Goal: Task Accomplishment & Management: Manage account settings

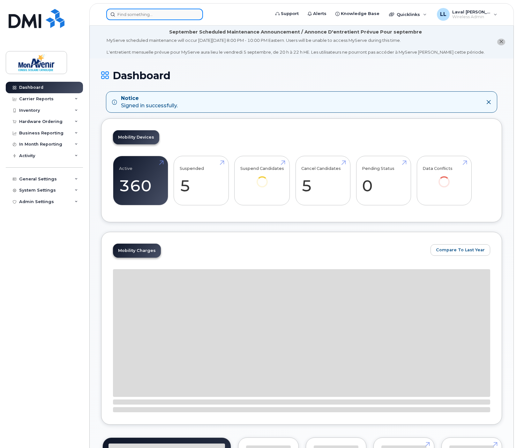
click at [142, 14] on input at bounding box center [154, 14] width 97 height 11
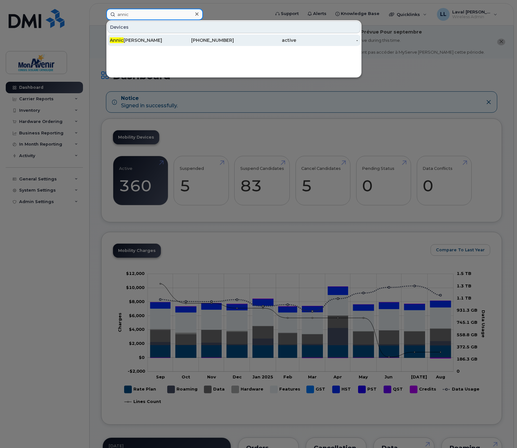
type input "annic"
click at [138, 40] on div "Annic Mongrain-Rush" at bounding box center [141, 40] width 62 height 6
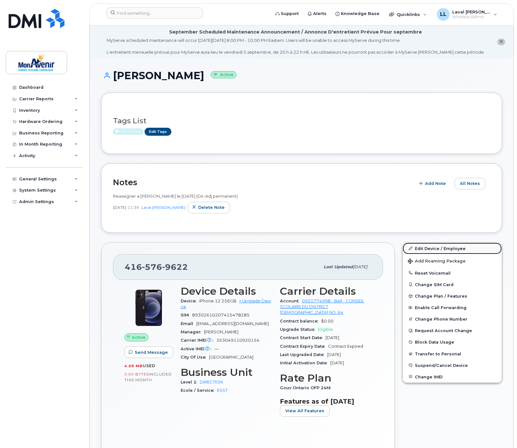
click at [426, 245] on link "Edit Device / Employee" at bounding box center [452, 248] width 99 height 11
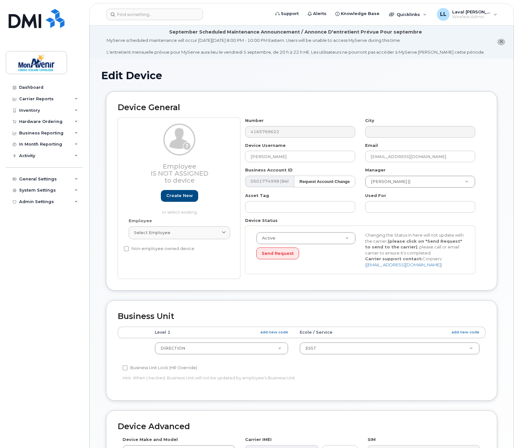
select select "29509938"
click at [310, 158] on input "[PERSON_NAME]" at bounding box center [300, 156] width 110 height 11
type input "Annic Mongrain-Rush (Retour en attente)"
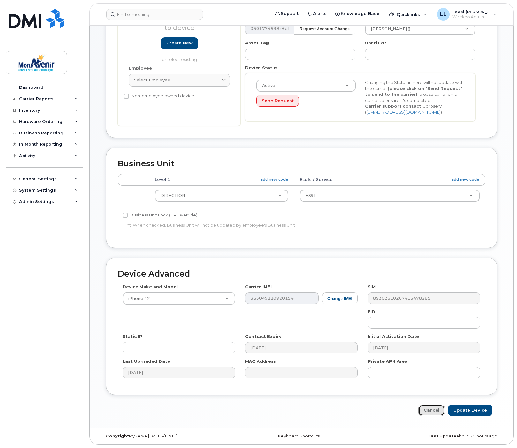
click at [441, 410] on link "Cancel" at bounding box center [431, 410] width 26 height 12
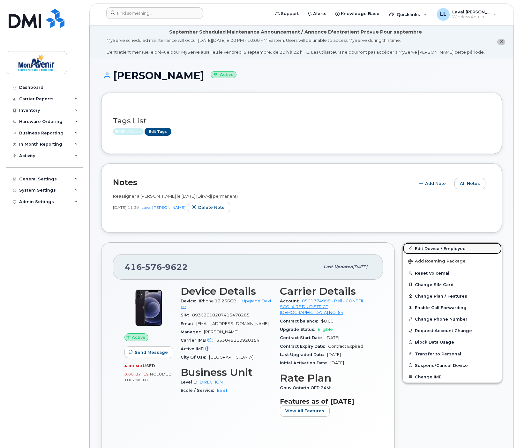
click at [430, 248] on link "Edit Device / Employee" at bounding box center [452, 248] width 99 height 11
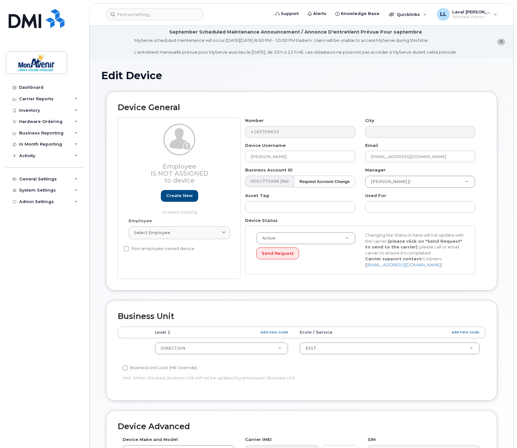
select select "29509938"
click at [313, 156] on input "Annic Mongrain-Rush" at bounding box center [300, 156] width 110 height 11
click at [317, 155] on input "Annic Mongrain-Rush (Terou" at bounding box center [300, 156] width 110 height 11
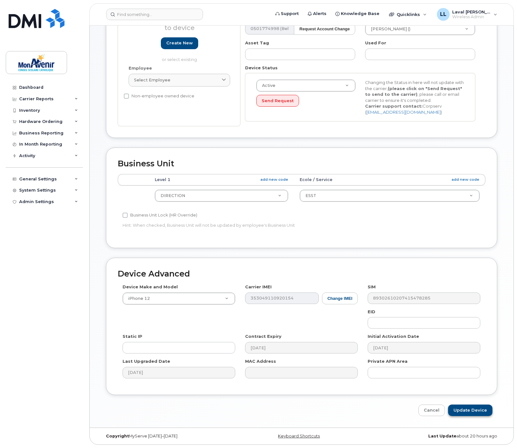
type input "Annic Mongrain-Rush (Retour en cours)"
drag, startPoint x: 475, startPoint y: 409, endPoint x: 446, endPoint y: 345, distance: 69.7
click at [476, 409] on input "Update Device" at bounding box center [470, 410] width 44 height 12
type input "Saving..."
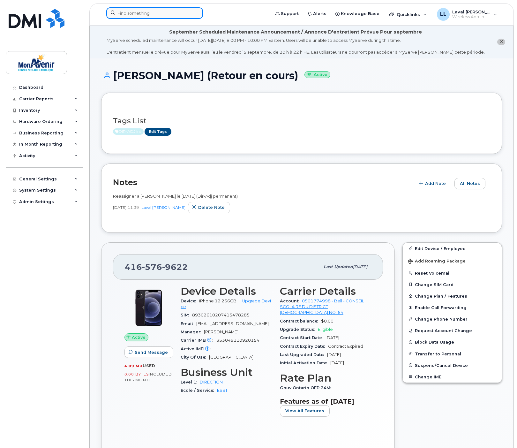
click at [142, 11] on input at bounding box center [154, 12] width 97 height 11
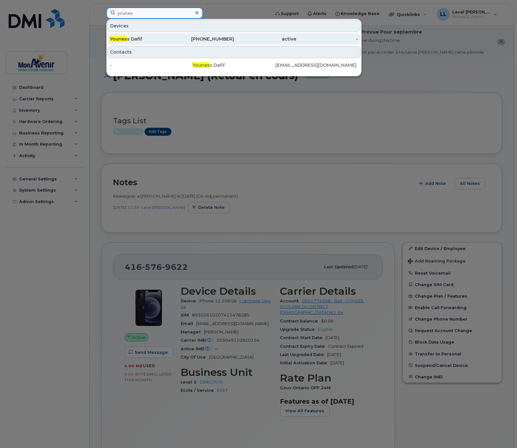
type input "younes"
click at [142, 37] on div "Younes s Dafif" at bounding box center [141, 39] width 62 height 6
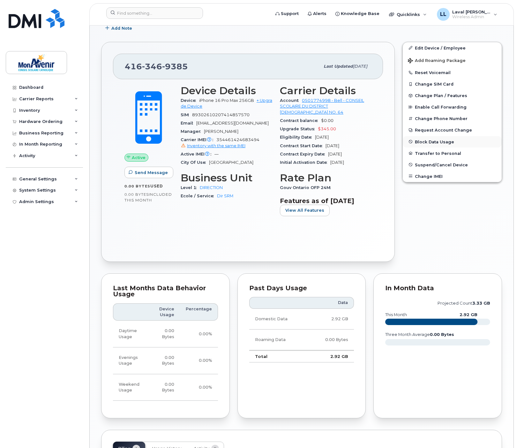
scroll to position [130, 0]
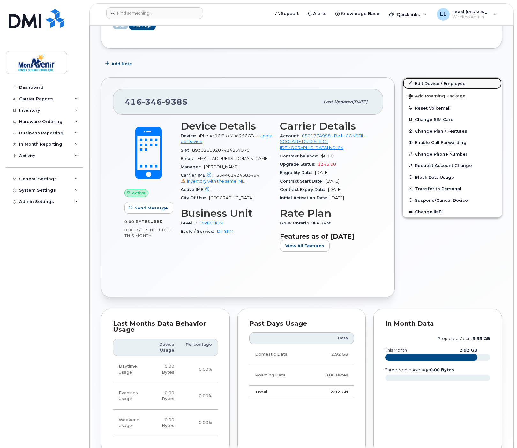
click at [422, 84] on link "Edit Device / Employee" at bounding box center [452, 83] width 99 height 11
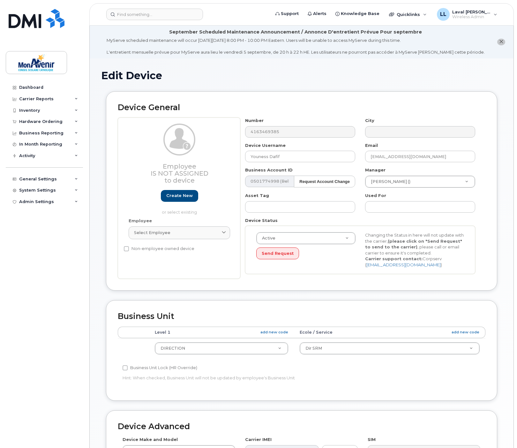
select select "29509938"
click at [221, 231] on span at bounding box center [224, 232] width 6 height 6
click at [215, 221] on div "Employee Select employee Type first three symbols or more" at bounding box center [179, 231] width 111 height 27
click at [503, 40] on icon "close notification" at bounding box center [501, 42] width 4 height 4
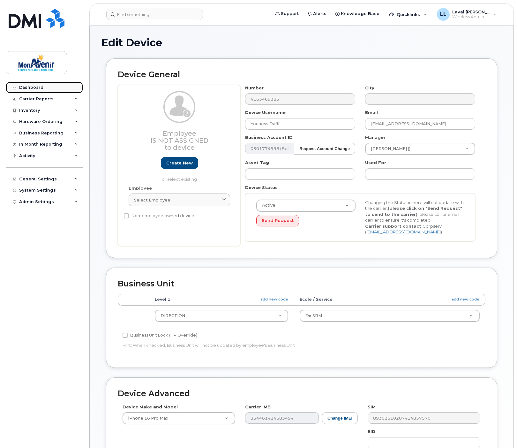
click at [25, 88] on div "Dashboard" at bounding box center [31, 87] width 24 height 5
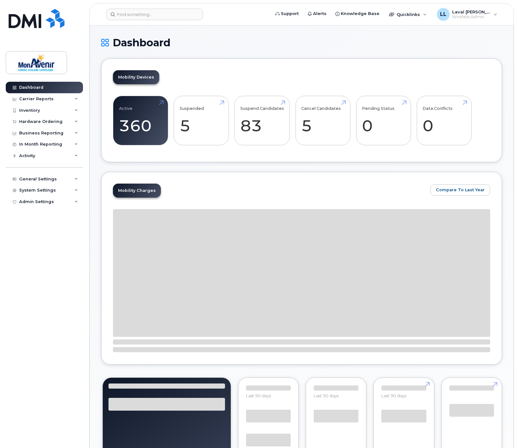
click at [39, 119] on div "Hardware Ordering" at bounding box center [40, 121] width 43 height 5
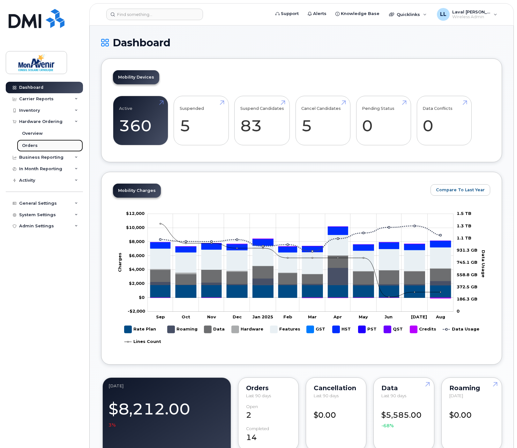
click at [30, 147] on div "Orders" at bounding box center [30, 146] width 16 height 6
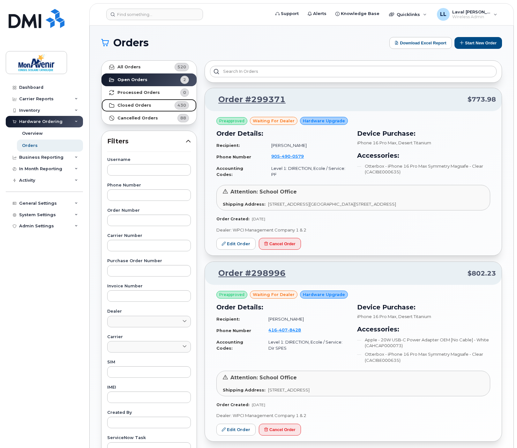
click at [129, 104] on strong "Closed Orders" at bounding box center [134, 105] width 34 height 5
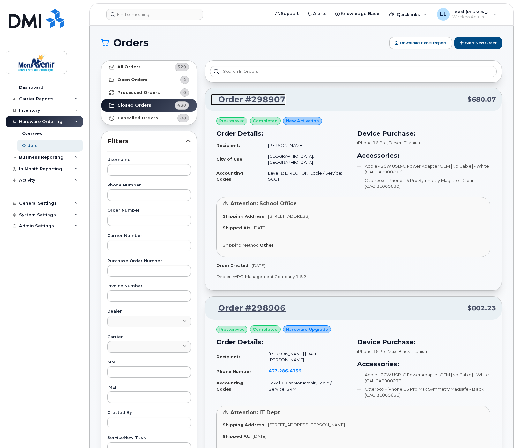
drag, startPoint x: 266, startPoint y: 101, endPoint x: 269, endPoint y: 101, distance: 3.2
click at [266, 101] on link "Order #298907" at bounding box center [248, 99] width 75 height 11
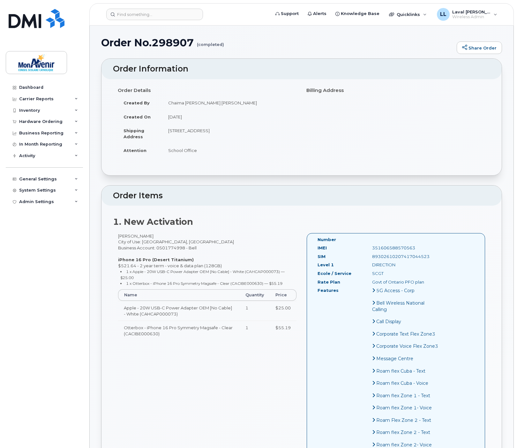
scroll to position [35, 0]
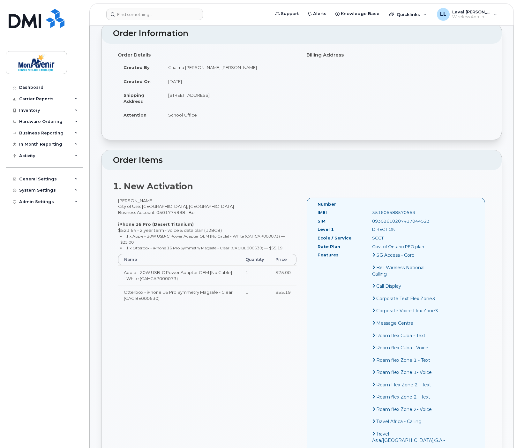
drag, startPoint x: 416, startPoint y: 212, endPoint x: 367, endPoint y: 216, distance: 49.0
click at [367, 216] on div "IMEI 351606588570563" at bounding box center [378, 213] width 131 height 9
copy div "351606588570563"
drag, startPoint x: 387, startPoint y: 225, endPoint x: 402, endPoint y: 224, distance: 15.4
click at [388, 225] on div "SIM 89302610207417044523" at bounding box center [378, 222] width 131 height 9
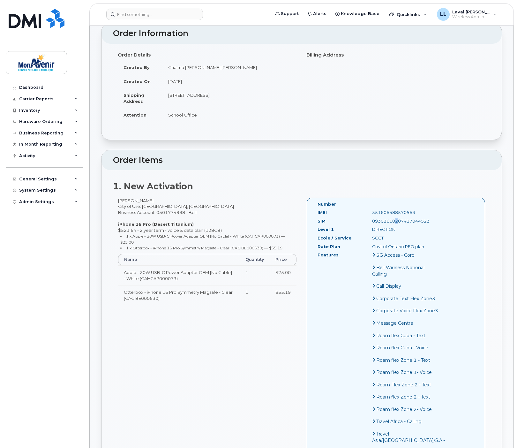
drag, startPoint x: 424, startPoint y: 222, endPoint x: 365, endPoint y: 221, distance: 58.4
click at [367, 221] on div "89302610207417044523" at bounding box center [405, 221] width 77 height 6
copy div "89302610207417044523"
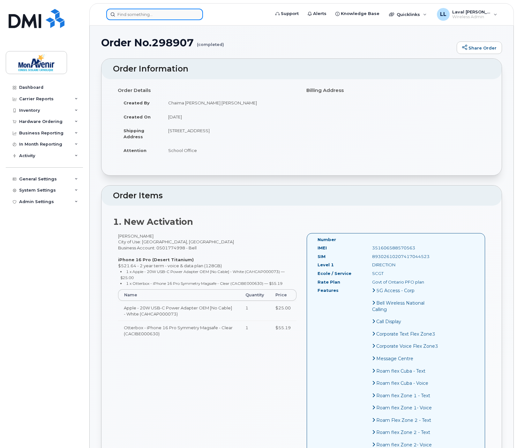
click at [123, 11] on input at bounding box center [154, 14] width 97 height 11
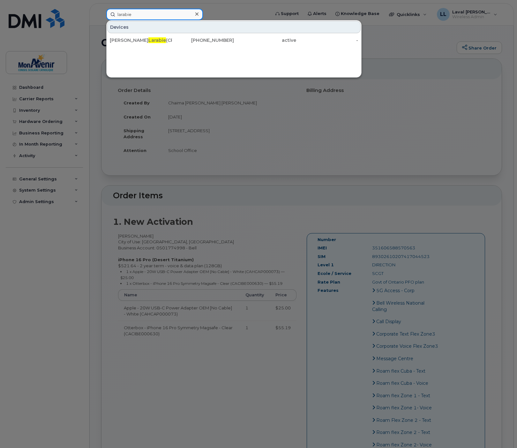
type input "larabie"
click at [201, 14] on div at bounding box center [196, 14] width 9 height 9
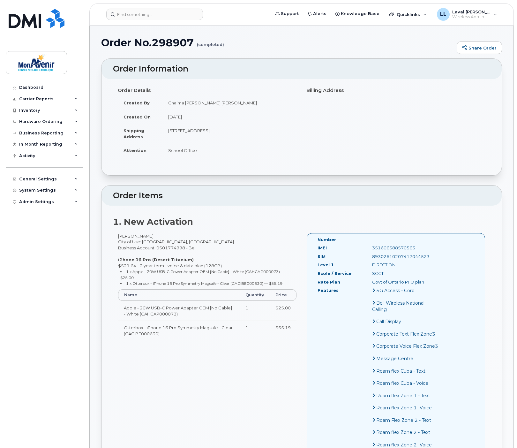
click at [154, 229] on div "1. New Activation Valérie Larabie City of Use: Toronto, Ontario Business Accoun…" at bounding box center [301, 387] width 400 height 362
drag, startPoint x: 407, startPoint y: 247, endPoint x: 387, endPoint y: 244, distance: 20.0
click at [367, 245] on div "351606588570563" at bounding box center [405, 248] width 77 height 6
click at [403, 245] on div "351606588570563" at bounding box center [405, 248] width 77 height 6
drag, startPoint x: 412, startPoint y: 246, endPoint x: 361, endPoint y: 248, distance: 50.5
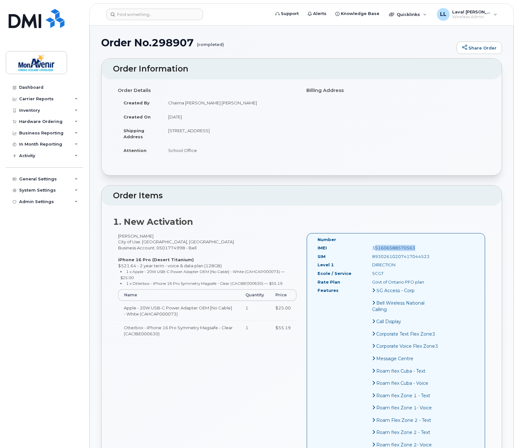
click at [367, 248] on div "351606588570563" at bounding box center [405, 248] width 77 height 6
copy div "351606588570563"
drag, startPoint x: 22, startPoint y: 88, endPoint x: 26, endPoint y: 89, distance: 4.6
click at [22, 88] on div "Dashboard" at bounding box center [31, 87] width 24 height 5
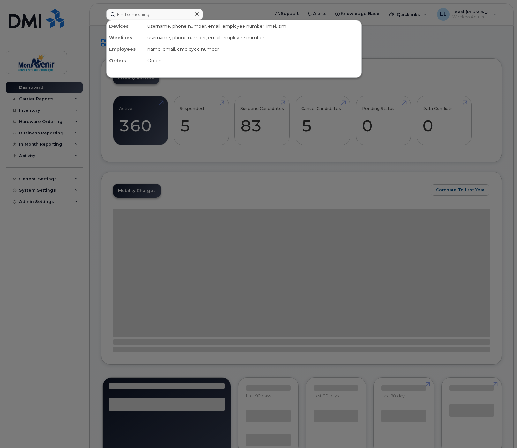
click at [144, 17] on input at bounding box center [154, 14] width 97 height 11
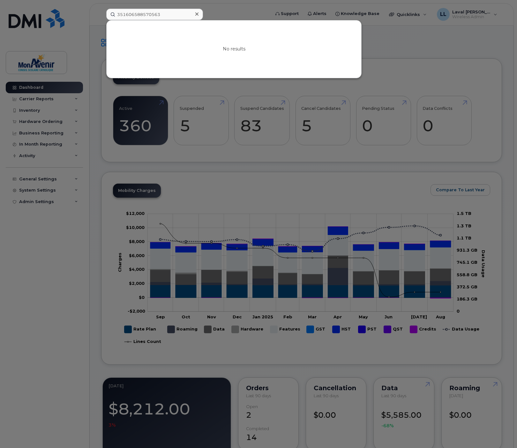
type input "351606588570563"
click at [197, 14] on icon at bounding box center [196, 13] width 3 height 5
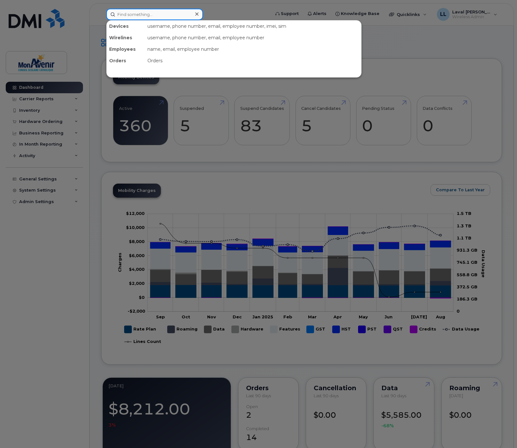
click at [140, 10] on input at bounding box center [154, 14] width 97 height 11
paste input "351606588570563"
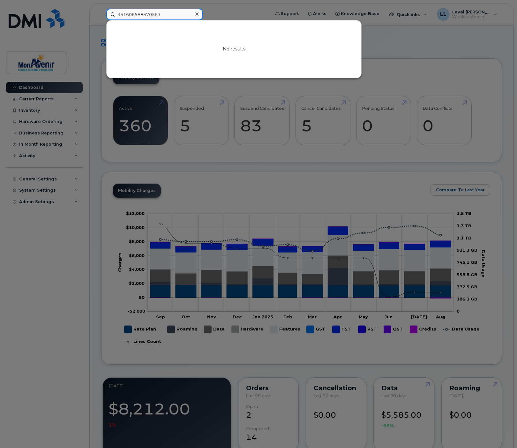
type input "351606588570563"
click at [198, 15] on icon at bounding box center [196, 13] width 3 height 3
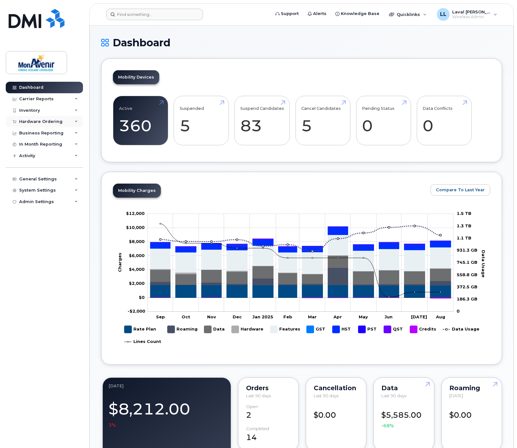
click at [40, 121] on div "Hardware Ordering" at bounding box center [40, 121] width 43 height 5
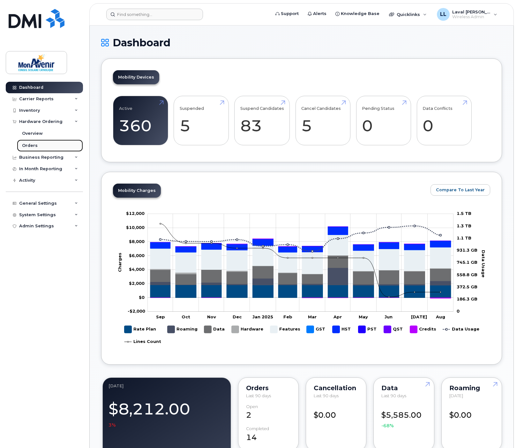
click at [36, 142] on link "Orders" at bounding box center [50, 145] width 66 height 12
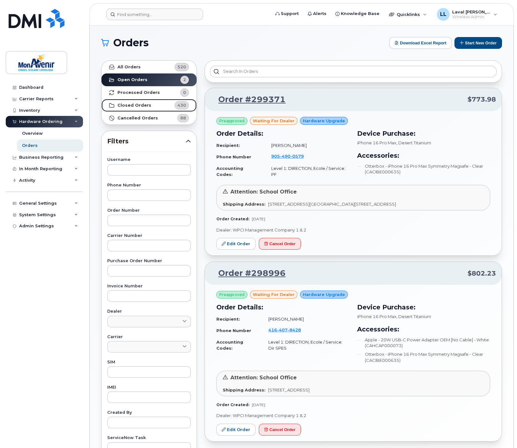
click at [125, 103] on strong "Closed Orders" at bounding box center [134, 105] width 34 height 5
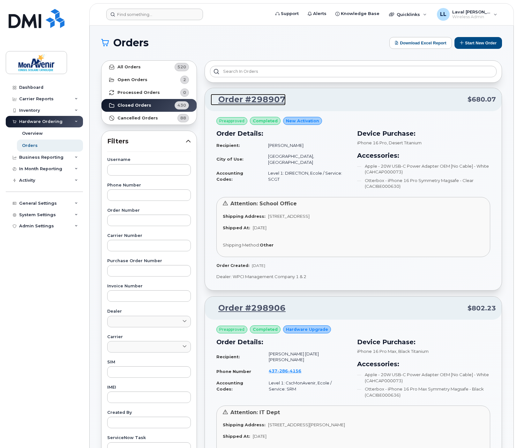
click at [230, 100] on link "Order #298907" at bounding box center [248, 99] width 75 height 11
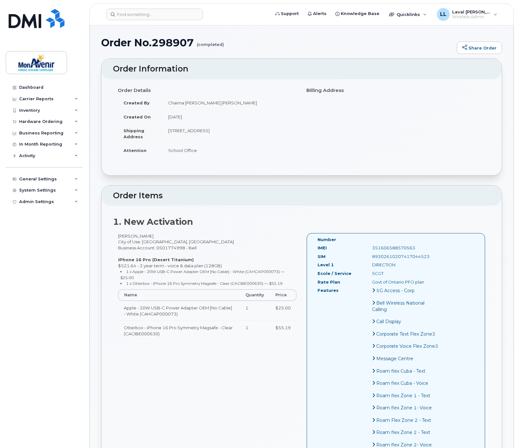
drag, startPoint x: 415, startPoint y: 247, endPoint x: 366, endPoint y: 247, distance: 49.2
click at [367, 247] on div "351606588570563" at bounding box center [405, 248] width 77 height 6
copy div "351606588570563"
click at [255, 374] on div "Valérie Larabie City of Use: Toronto, Ontario Business Account: 0501774998 - Be…" at bounding box center [301, 397] width 377 height 329
click at [37, 99] on div "Carrier Reports" at bounding box center [36, 98] width 34 height 5
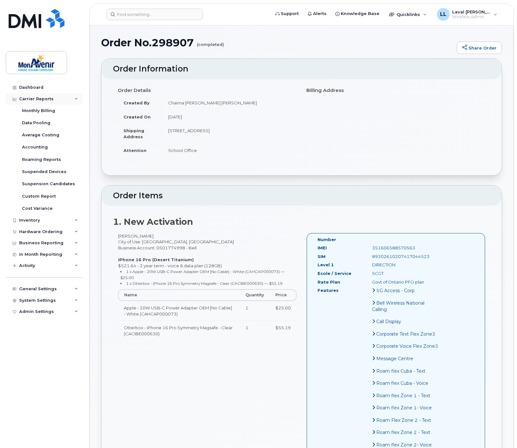
click at [33, 98] on div "Carrier Reports" at bounding box center [36, 98] width 34 height 5
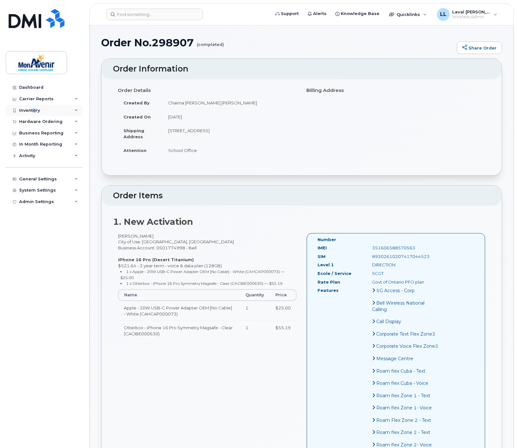
click at [34, 111] on div "Inventory" at bounding box center [29, 110] width 21 height 5
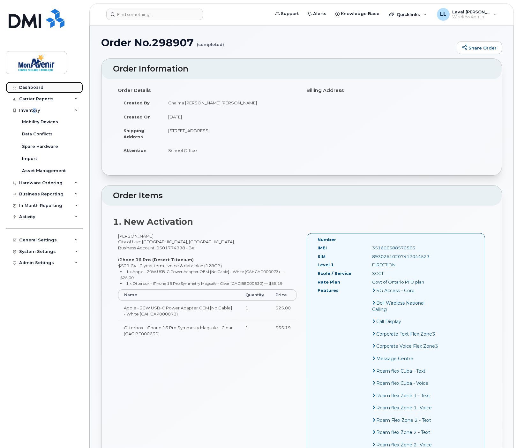
click at [36, 91] on link "Dashboard" at bounding box center [44, 87] width 77 height 11
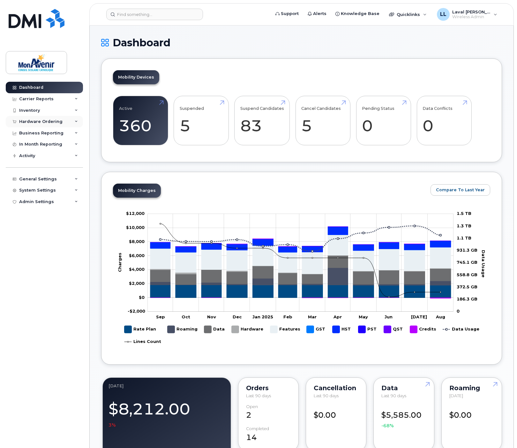
click at [35, 119] on div "Hardware Ordering" at bounding box center [40, 121] width 43 height 5
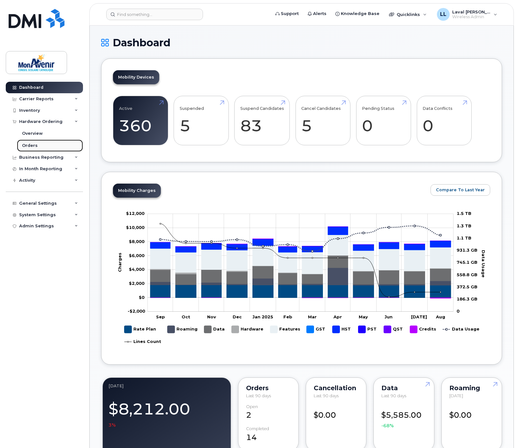
click at [28, 144] on div "Orders" at bounding box center [30, 146] width 16 height 6
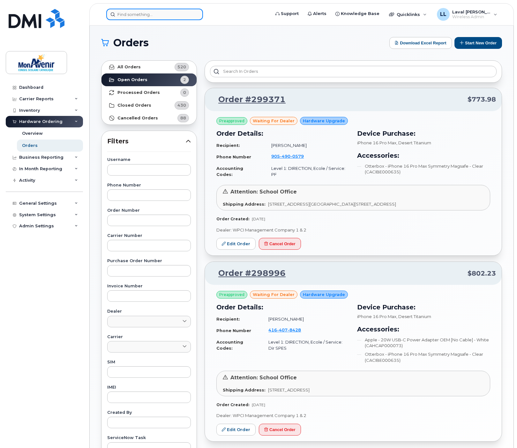
click at [174, 12] on input at bounding box center [154, 14] width 97 height 11
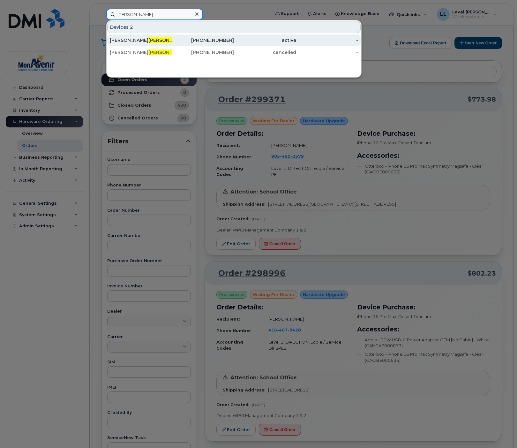
type input "michaud"
click at [148, 41] on span "Michaud" at bounding box center [167, 40] width 39 height 6
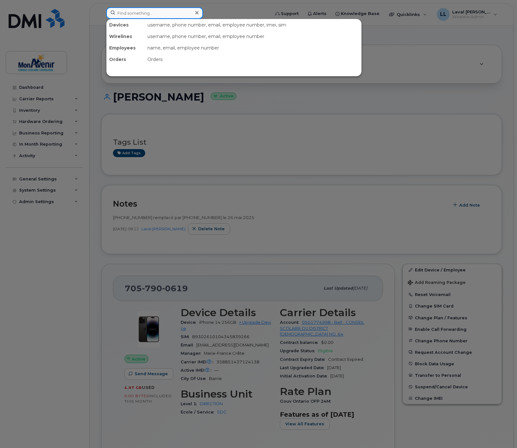
click at [143, 9] on input at bounding box center [154, 12] width 97 height 11
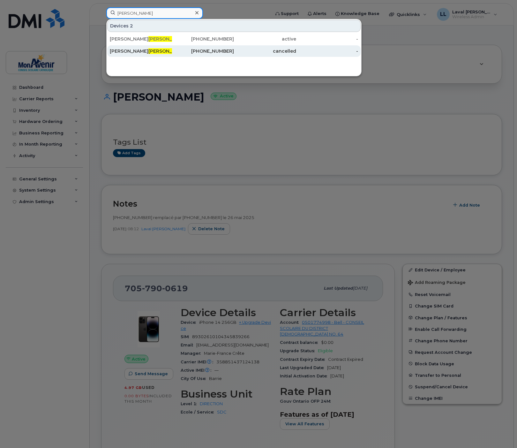
type input "[PERSON_NAME]"
click at [148, 49] on span "[PERSON_NAME]" at bounding box center [167, 51] width 39 height 6
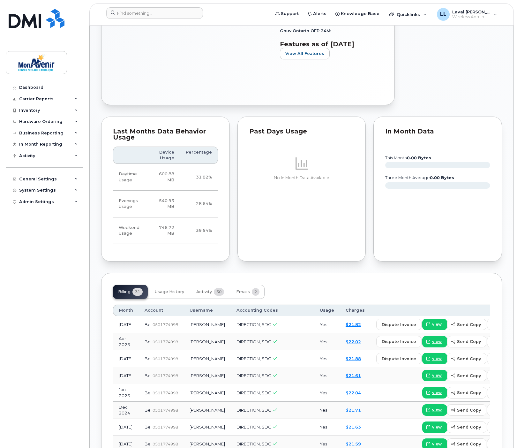
scroll to position [479, 0]
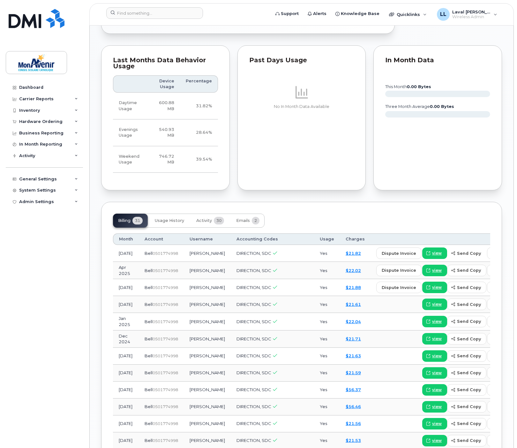
click at [457, 256] on span "send copy" at bounding box center [469, 253] width 24 height 6
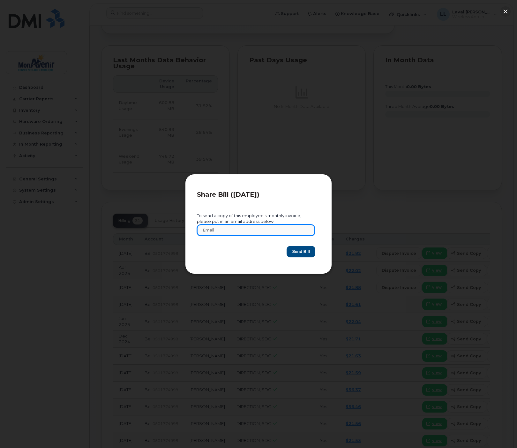
click at [217, 230] on input "text" at bounding box center [256, 229] width 118 height 11
paste input "[EMAIL_ADDRESS][DOMAIN_NAME]"
type input "[EMAIL_ADDRESS][DOMAIN_NAME]"
click at [301, 248] on button "Send Bill" at bounding box center [301, 252] width 29 height 12
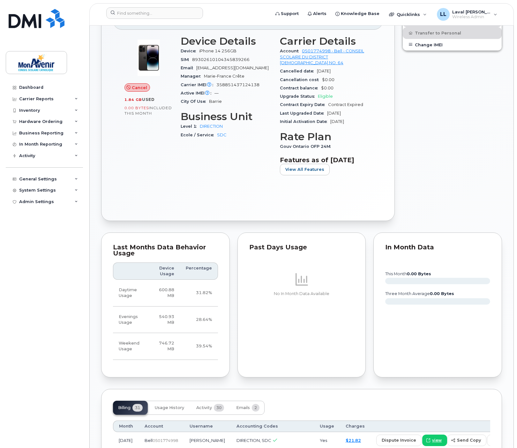
scroll to position [461, 0]
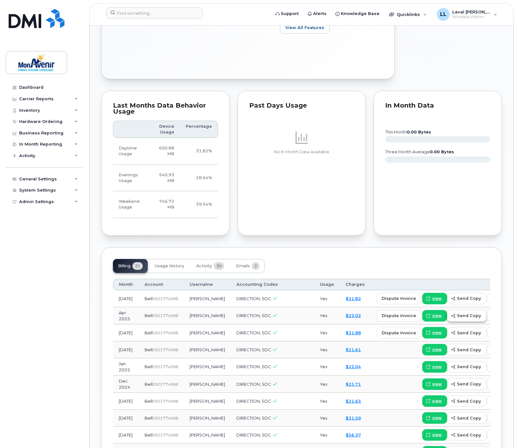
click at [457, 319] on span "send copy" at bounding box center [469, 315] width 24 height 6
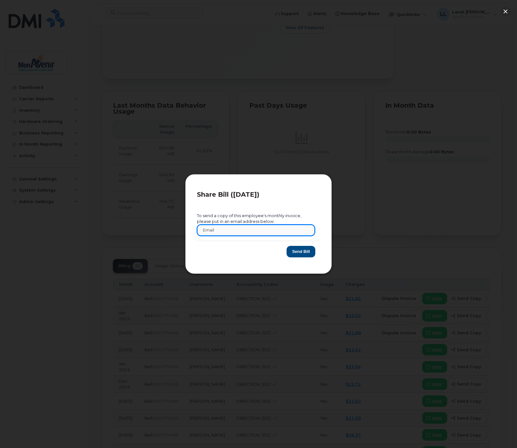
click at [225, 233] on input "text" at bounding box center [256, 229] width 118 height 11
paste input "[EMAIL_ADDRESS][DOMAIN_NAME]"
type input "[EMAIL_ADDRESS][DOMAIN_NAME]"
drag, startPoint x: 305, startPoint y: 252, endPoint x: 299, endPoint y: 250, distance: 6.1
click at [305, 251] on button "Send Bill" at bounding box center [301, 252] width 29 height 12
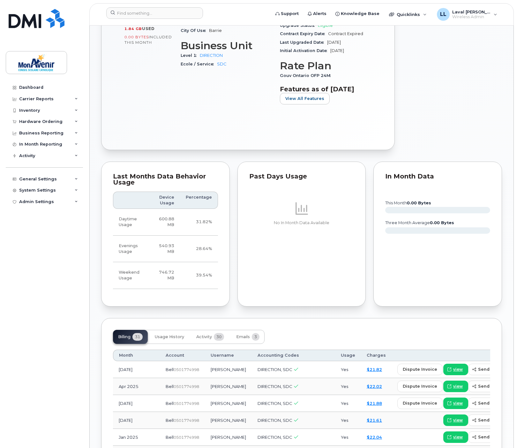
scroll to position [425, 0]
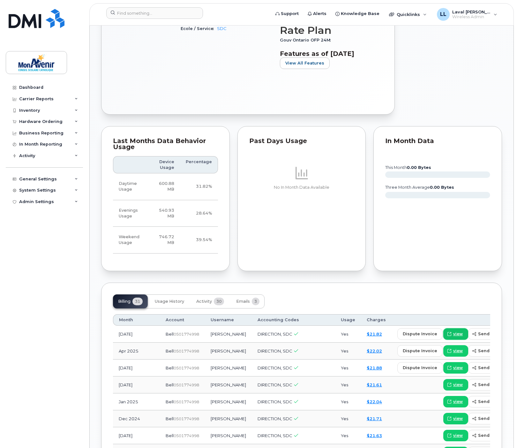
click at [453, 337] on span "view" at bounding box center [458, 334] width 10 height 6
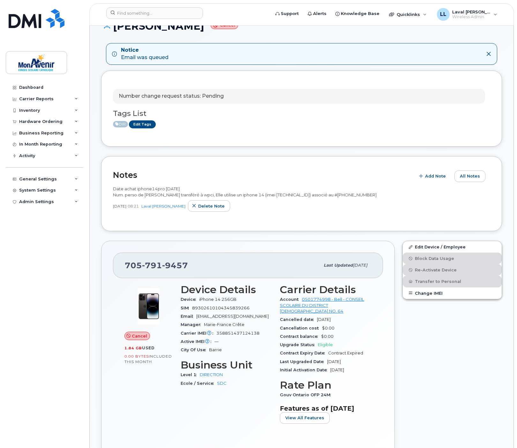
scroll to position [0, 0]
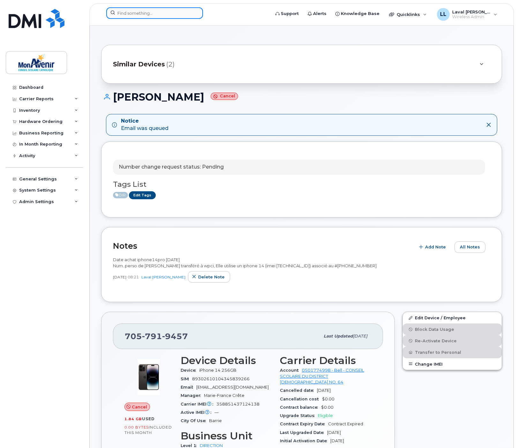
click at [132, 15] on input at bounding box center [154, 12] width 97 height 11
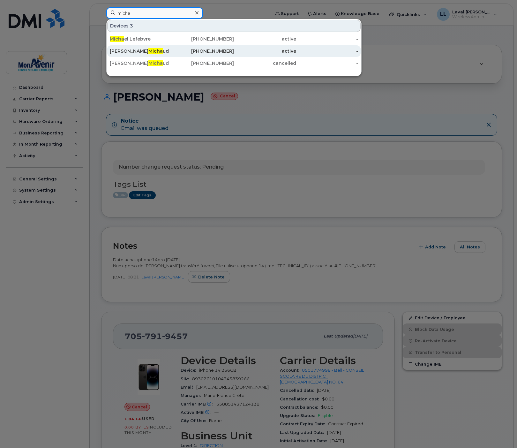
type input "micha"
click at [148, 51] on span "Micha" at bounding box center [155, 51] width 14 height 6
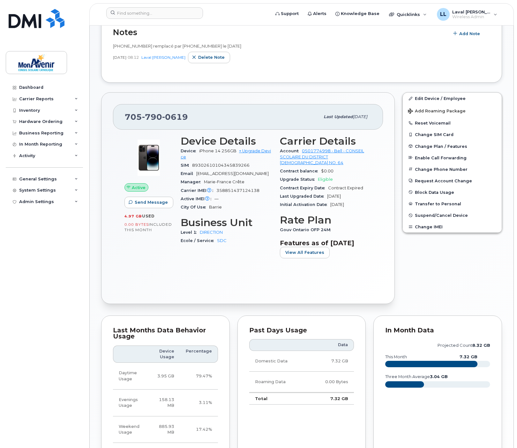
scroll to position [347, 0]
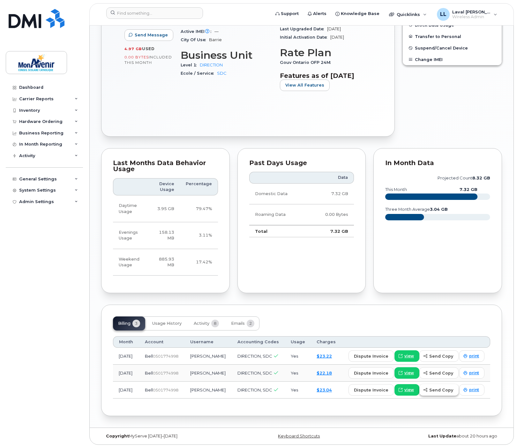
click at [438, 389] on span "send copy" at bounding box center [441, 390] width 24 height 6
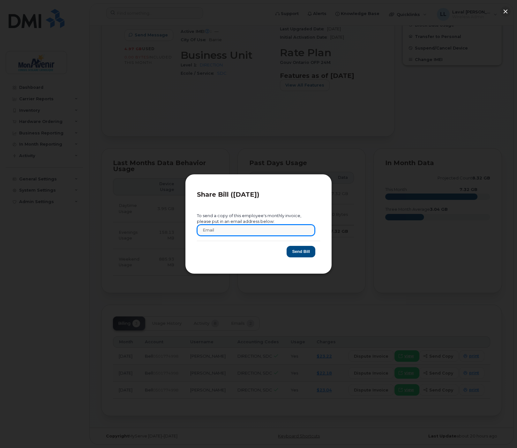
click at [223, 234] on input "text" at bounding box center [256, 229] width 118 height 11
paste input "vmichaud1@cscmonavenir.ca"
type input "vmichaud1@cscmonavenir.ca"
click at [311, 256] on button "Send Bill" at bounding box center [301, 252] width 29 height 12
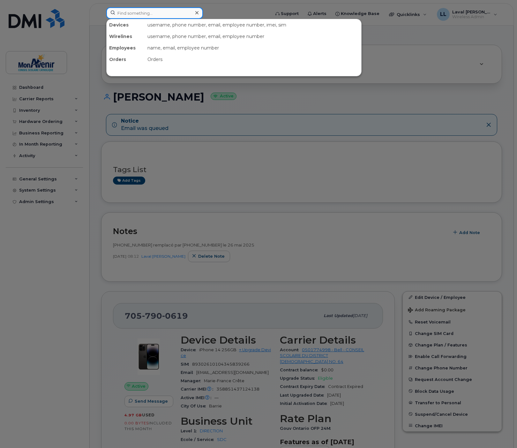
click at [123, 12] on input at bounding box center [154, 12] width 97 height 11
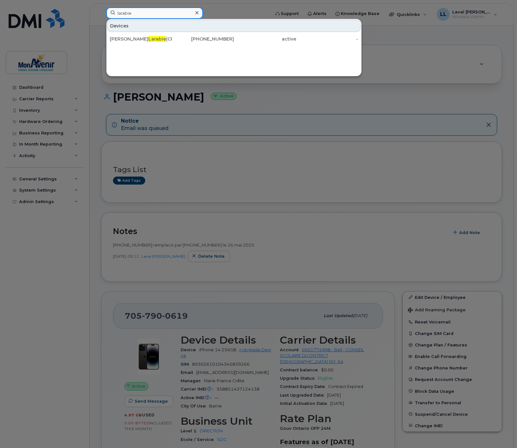
type input "larabie"
click at [198, 13] on icon at bounding box center [196, 12] width 3 height 5
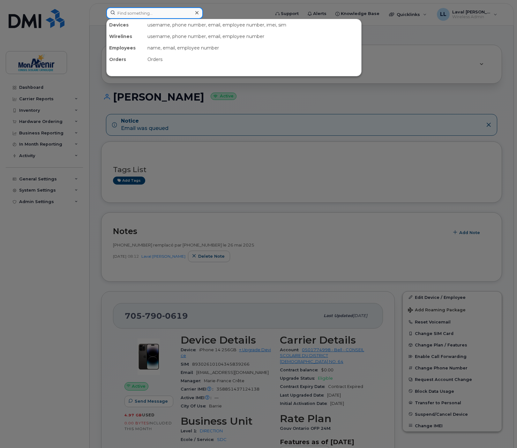
click at [149, 13] on input at bounding box center [154, 12] width 97 height 11
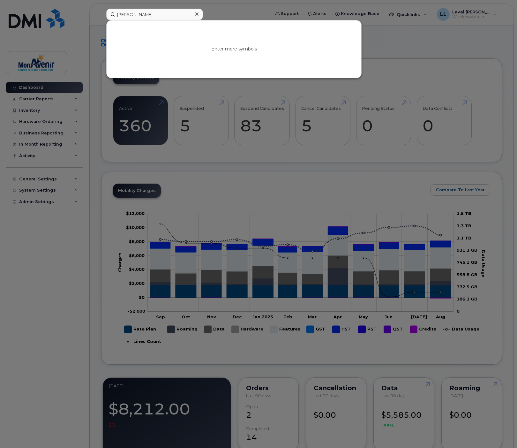
type input "[PERSON_NAME]"
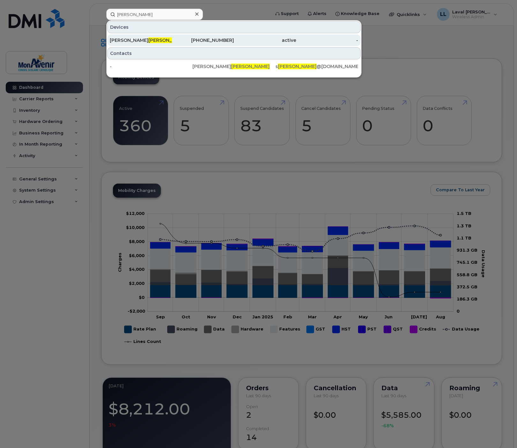
click at [148, 38] on span "Iskander" at bounding box center [167, 40] width 39 height 6
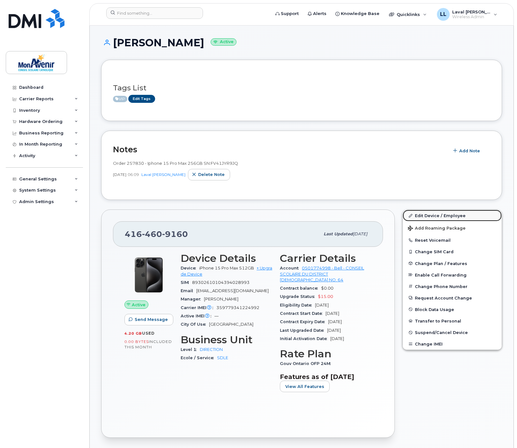
click at [417, 215] on link "Edit Device / Employee" at bounding box center [452, 215] width 99 height 11
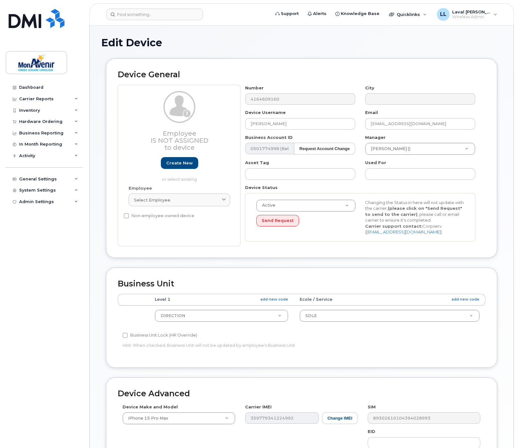
select select "29509938"
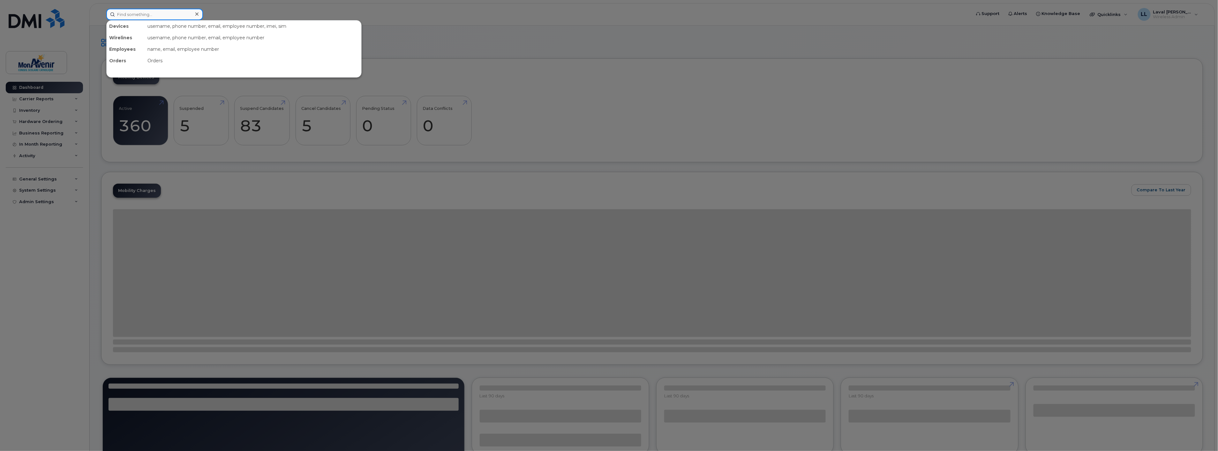
click at [177, 17] on input at bounding box center [154, 14] width 97 height 11
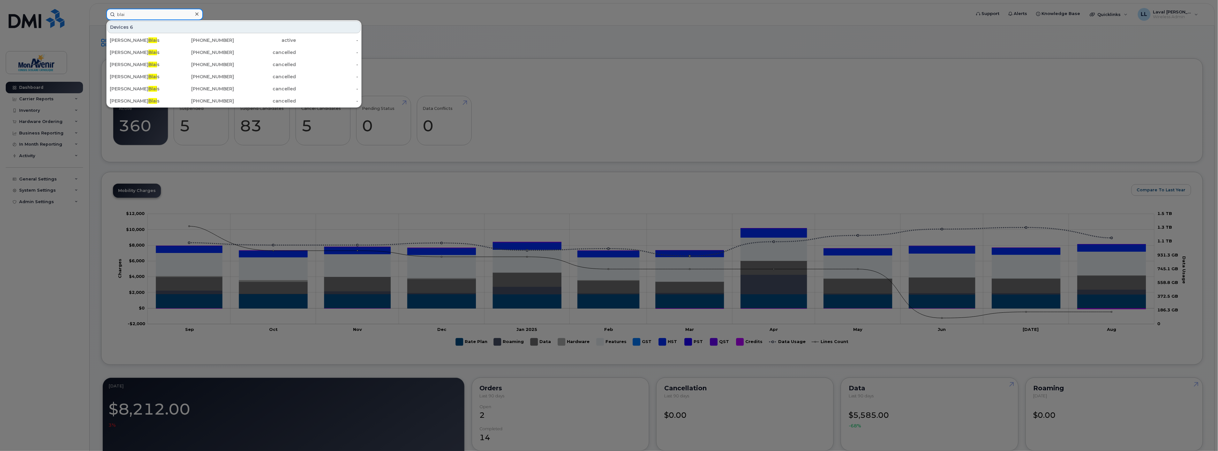
type input "[PERSON_NAME]"
